Goal: Task Accomplishment & Management: Manage account settings

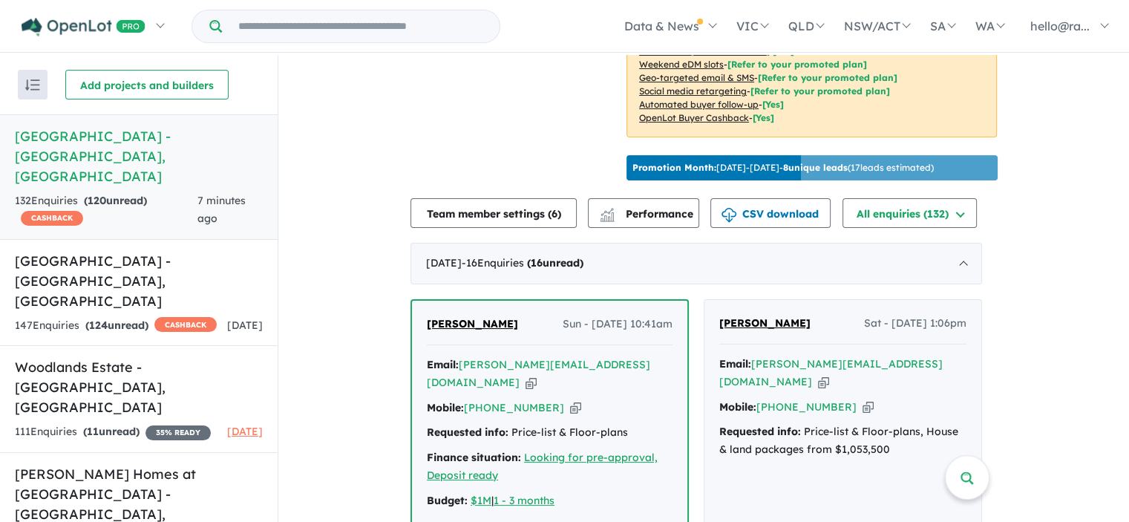
scroll to position [404, 0]
drag, startPoint x: 788, startPoint y: 353, endPoint x: 724, endPoint y: 346, distance: 63.4
click at [724, 344] on div "Ivan Sario Sat - 23/08/2025, 1:06pm" at bounding box center [842, 330] width 247 height 30
copy span "[PERSON_NAME]"
click at [863, 415] on icon "button" at bounding box center [868, 407] width 11 height 16
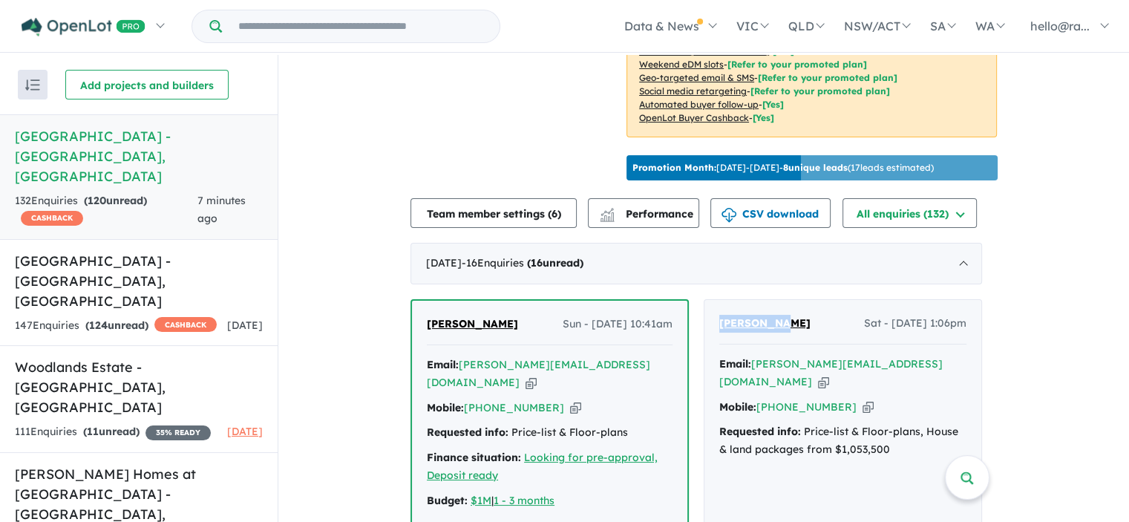
copy span "[PERSON_NAME]"
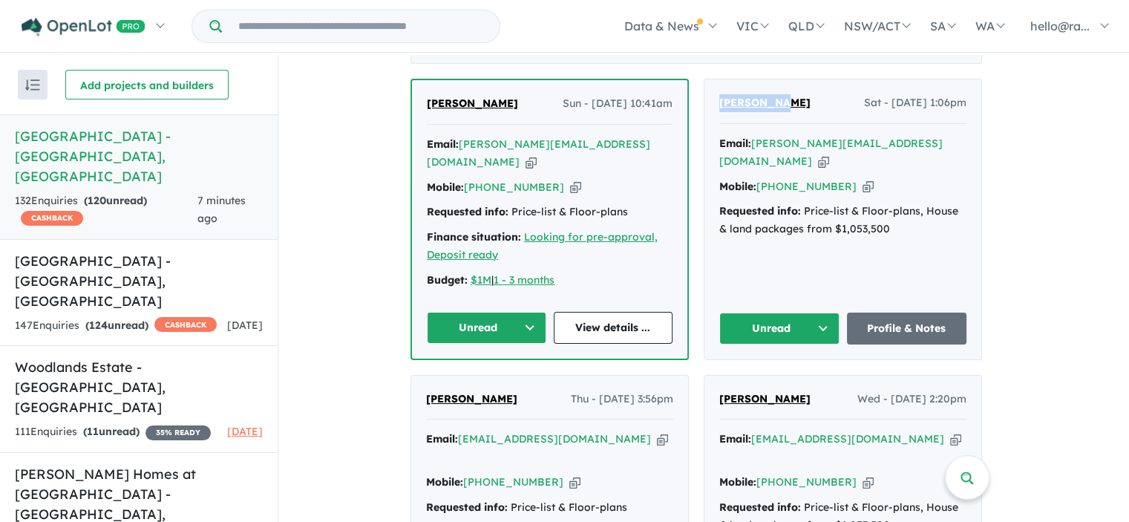
scroll to position [627, 0]
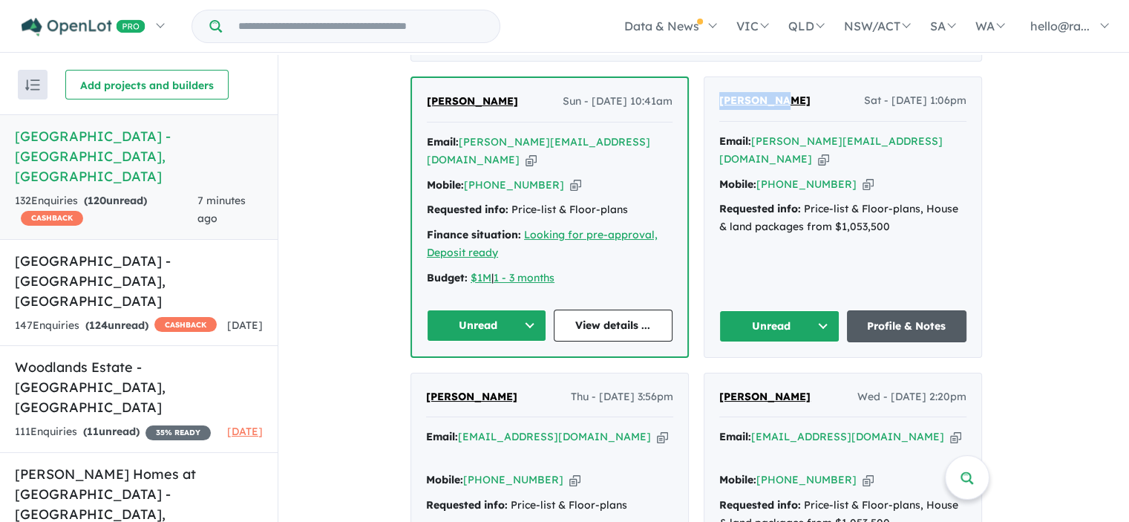
click at [906, 334] on link "Profile & Notes" at bounding box center [907, 326] width 120 height 32
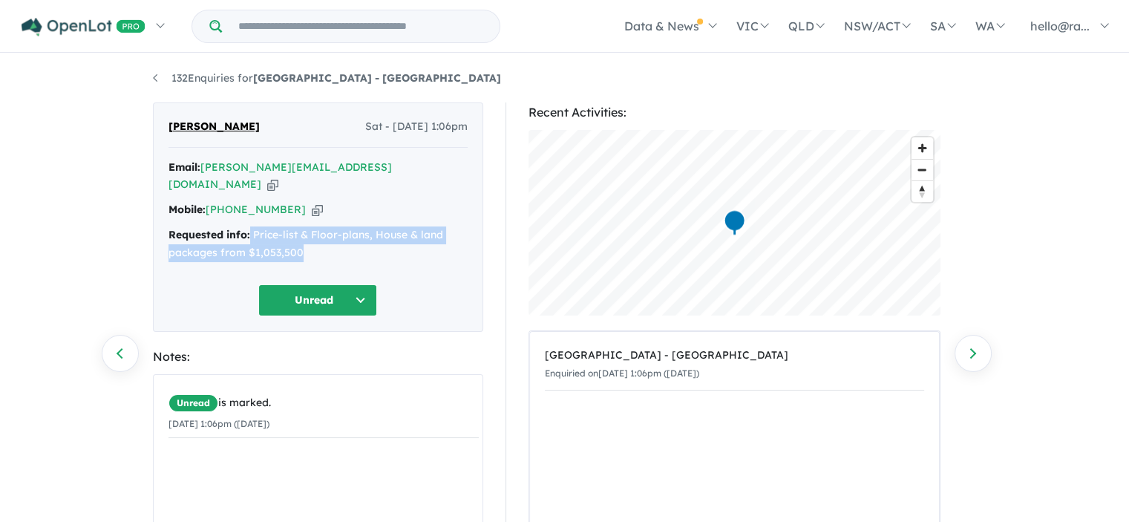
drag, startPoint x: 249, startPoint y: 217, endPoint x: 325, endPoint y: 235, distance: 77.8
click at [325, 235] on div "Requested info: Price-list & Floor-plans, House & land packages from $1,053,500" at bounding box center [318, 244] width 299 height 36
copy div "Price-list & Floor-plans, House & land packages from $1,053,500"
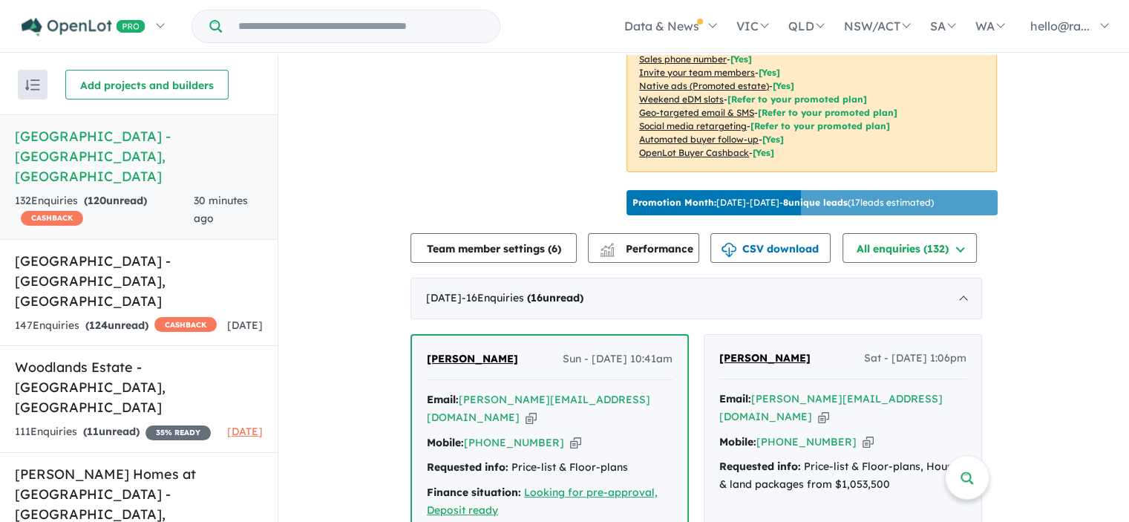
scroll to position [404, 0]
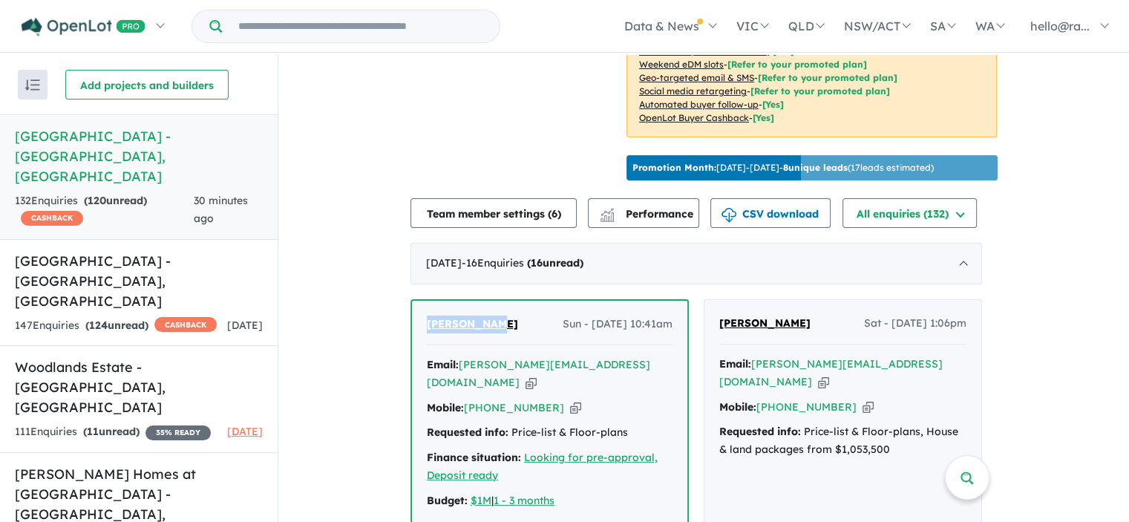
drag, startPoint x: 494, startPoint y: 356, endPoint x: 420, endPoint y: 355, distance: 73.5
click at [420, 355] on div "[PERSON_NAME] - [DATE] 10:41am Email: [PERSON_NAME][EMAIL_ADDRESS][DOMAIN_NAME]…" at bounding box center [549, 440] width 275 height 278
copy span "[PERSON_NAME]"
click at [570, 416] on icon "button" at bounding box center [575, 408] width 11 height 16
copy span "[PERSON_NAME]"
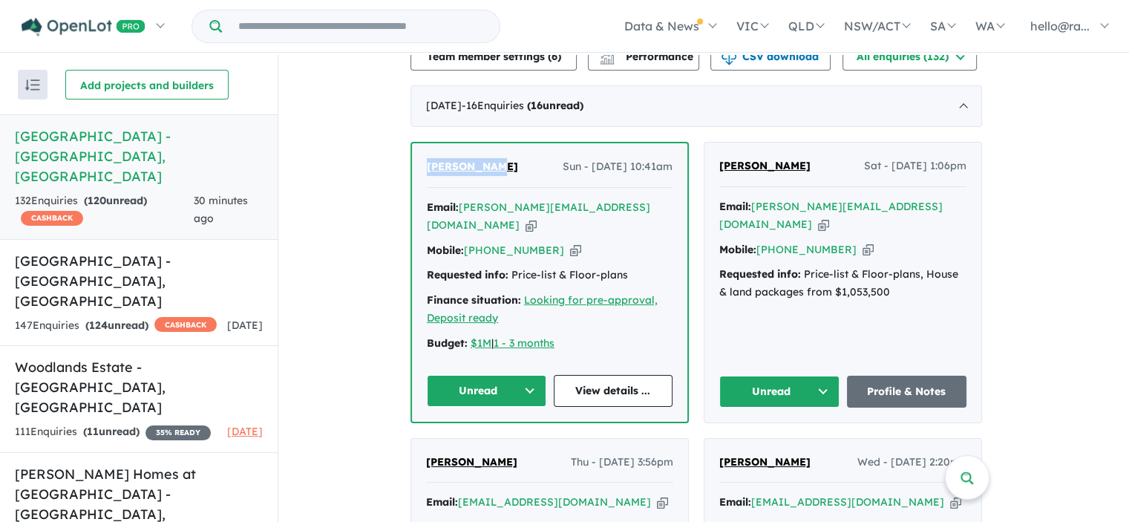
scroll to position [627, 0]
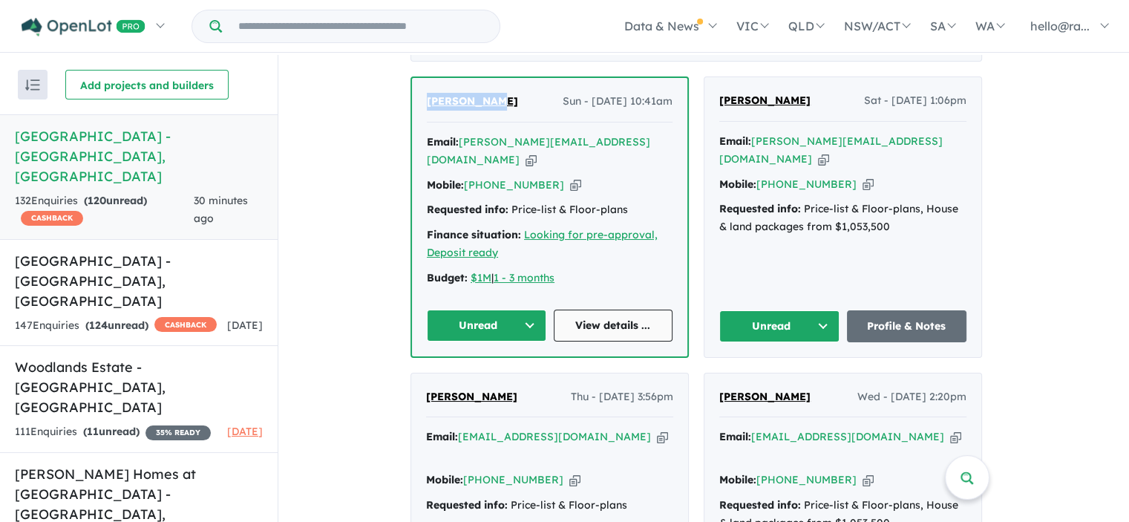
click at [624, 330] on link "View details ..." at bounding box center [614, 326] width 120 height 32
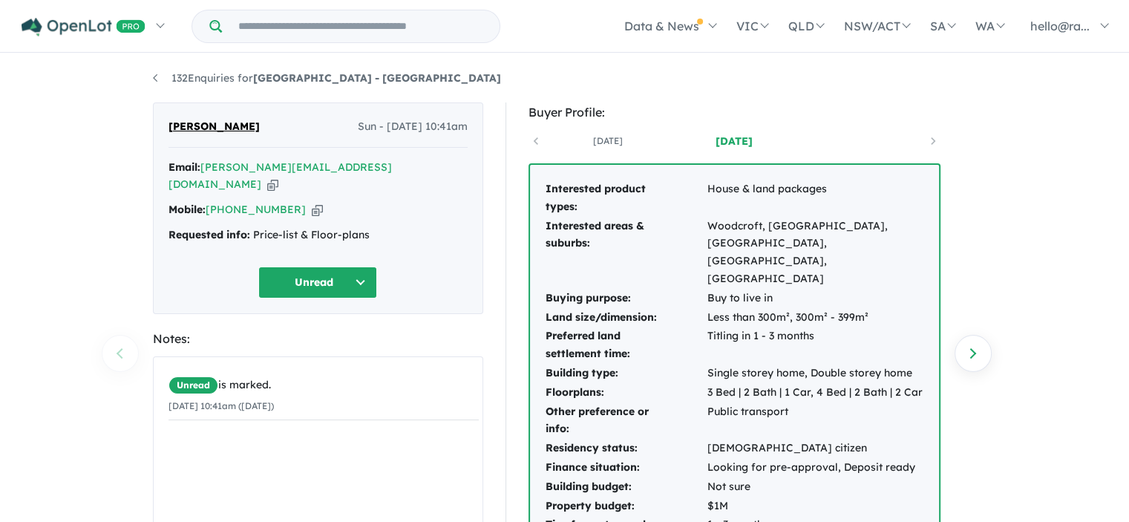
scroll to position [74, 0]
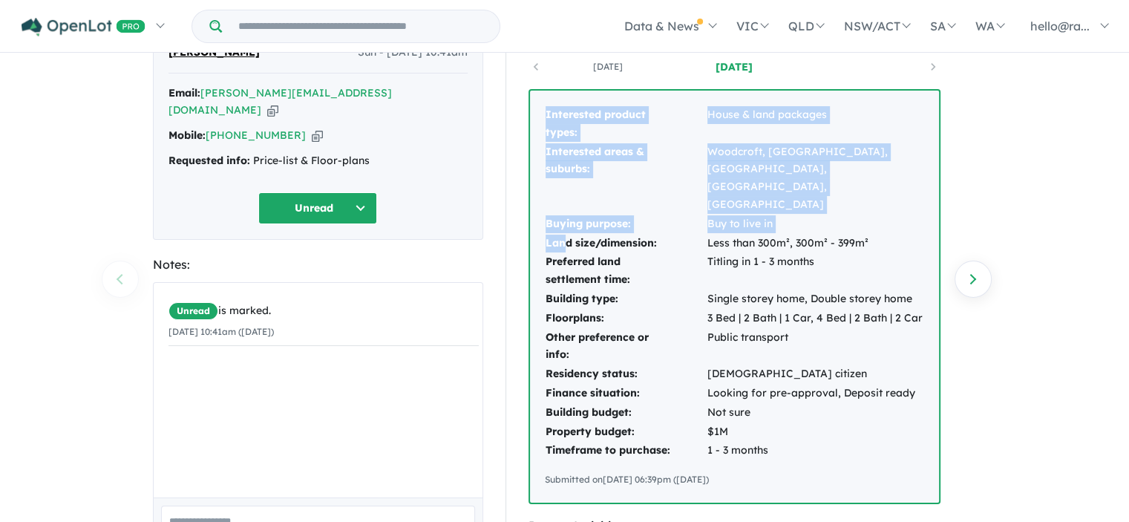
drag, startPoint x: 545, startPoint y: 116, endPoint x: 561, endPoint y: 212, distance: 97.9
click at [561, 212] on tbody "Interested product types: House & land packages Interested areas & suburbs: [GE…" at bounding box center [734, 282] width 379 height 355
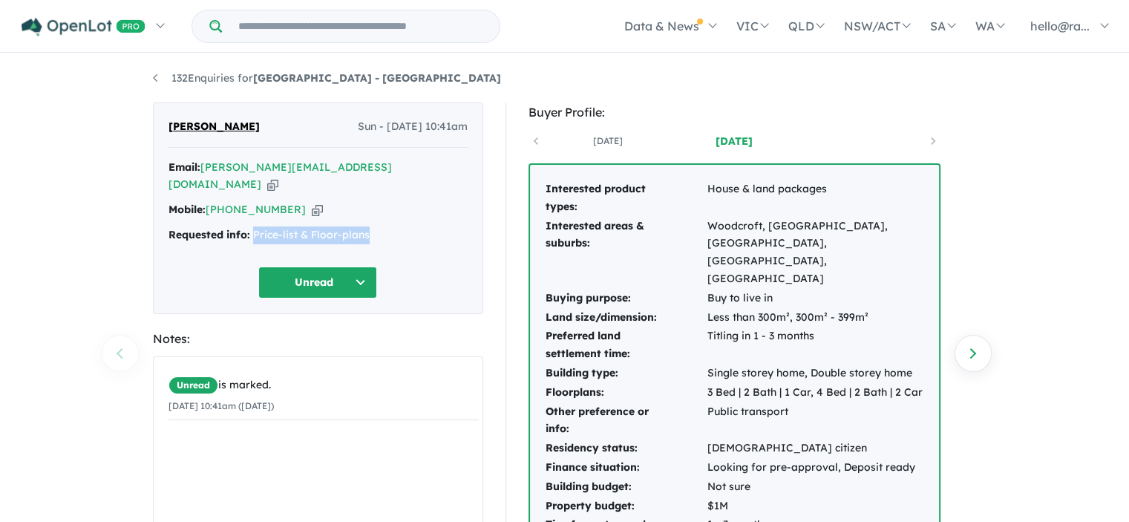
drag, startPoint x: 374, startPoint y: 220, endPoint x: 253, endPoint y: 212, distance: 121.3
click at [253, 226] on div "Requested info: Price-list & Floor-plans" at bounding box center [318, 235] width 299 height 18
copy div "Price-list & Floor-plans"
click at [312, 202] on icon "button" at bounding box center [317, 210] width 11 height 16
copy div "Price-list & Floor-plans"
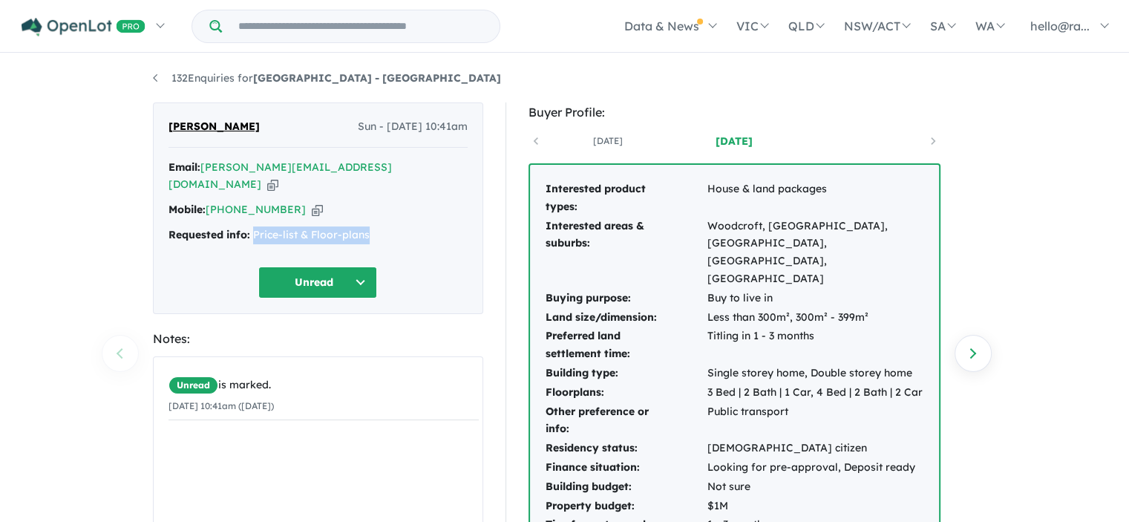
click at [278, 177] on icon "button" at bounding box center [272, 185] width 11 height 16
copy div "Price-list & Floor-plans"
click at [278, 177] on icon "button" at bounding box center [272, 185] width 11 height 16
copy div "Price-list & Floor-plans"
drag, startPoint x: 373, startPoint y: 215, endPoint x: 250, endPoint y: 203, distance: 123.8
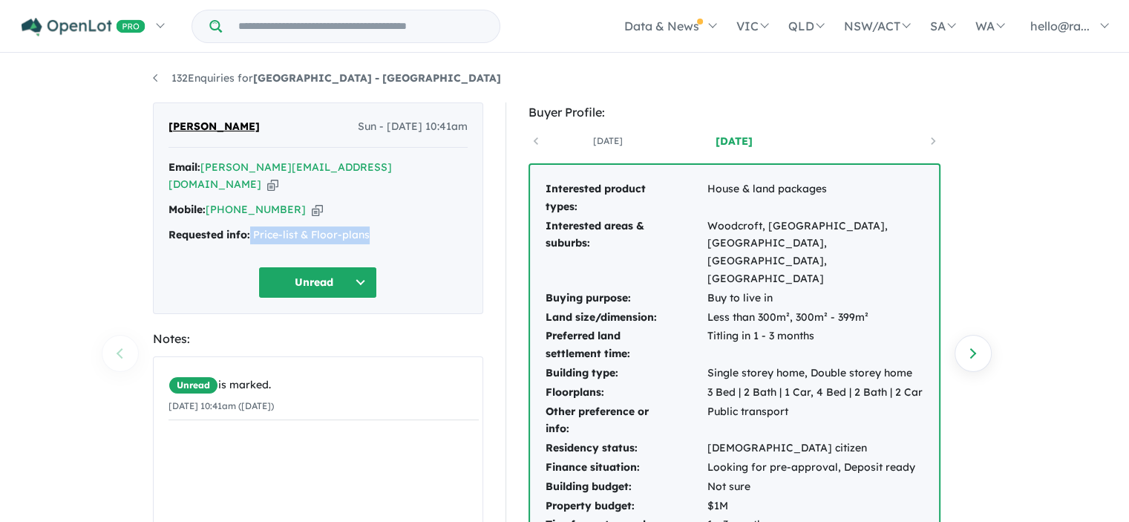
click at [250, 203] on div "Email: irene.almavelez@gmail.com Copied! Mobile: +61 455 880 019 Copied! Reques…" at bounding box center [318, 205] width 299 height 93
copy div "Price-list & Floor-plans"
